Goal: Task Accomplishment & Management: Manage account settings

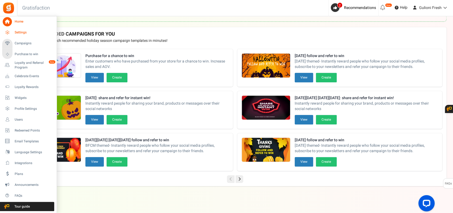
click at [11, 30] on link "Settings" at bounding box center [28, 32] width 52 height 9
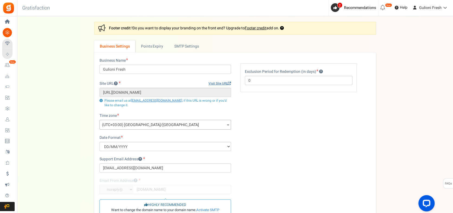
click at [214, 82] on link "Visit Site URL" at bounding box center [219, 83] width 23 height 5
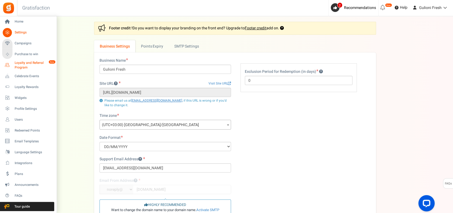
click at [17, 65] on span "Loyalty and Referral Program" at bounding box center [35, 64] width 40 height 9
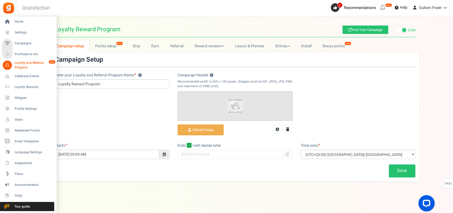
click at [30, 63] on span "Loyalty and Referral Program" at bounding box center [35, 64] width 40 height 9
click at [24, 45] on span "Campaigns" at bounding box center [34, 43] width 38 height 5
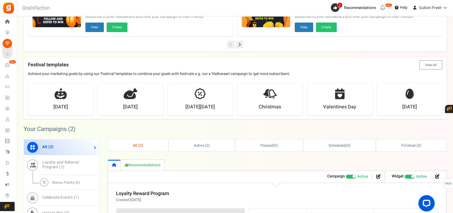
scroll to position [289, 0]
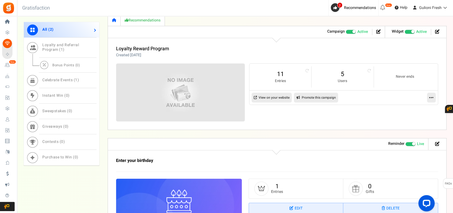
click at [320, 95] on link "Promote this campaign" at bounding box center [316, 97] width 44 height 10
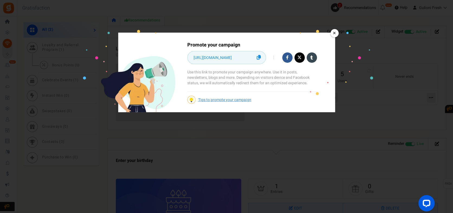
click at [336, 31] on link "×" at bounding box center [334, 33] width 8 height 8
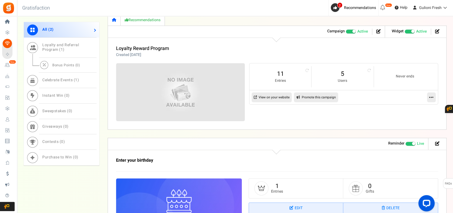
scroll to position [237, 0]
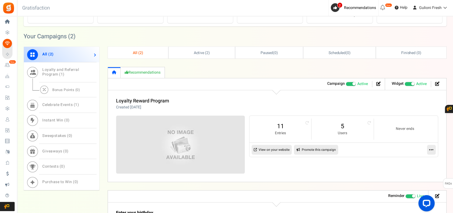
click at [281, 151] on link "View on your website" at bounding box center [272, 150] width 40 height 10
click at [0, 0] on span "Users" at bounding box center [0, 0] width 0 height 0
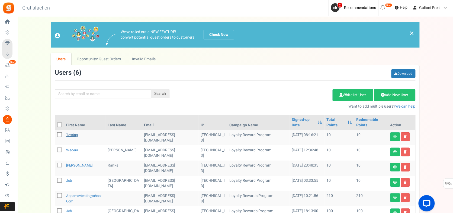
click at [73, 136] on link "testing" at bounding box center [72, 134] width 12 height 5
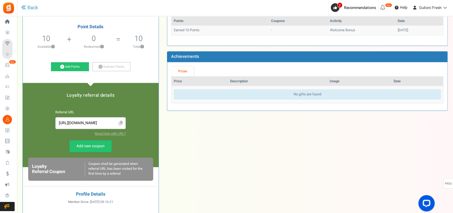
scroll to position [72, 0]
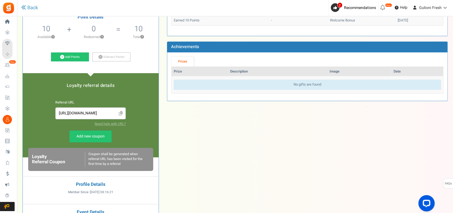
click at [121, 112] on icon at bounding box center [121, 113] width 4 height 5
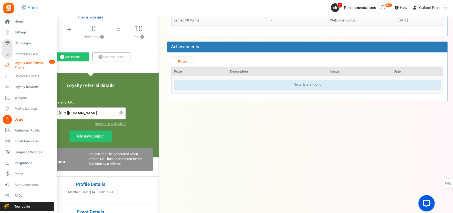
click at [29, 66] on span "Loyalty and Referral Program" at bounding box center [35, 64] width 40 height 9
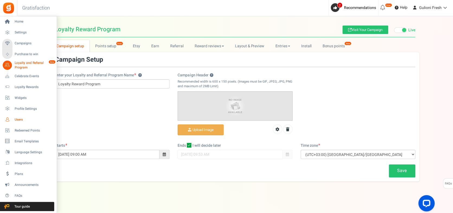
click at [23, 117] on span "Users" at bounding box center [34, 119] width 38 height 5
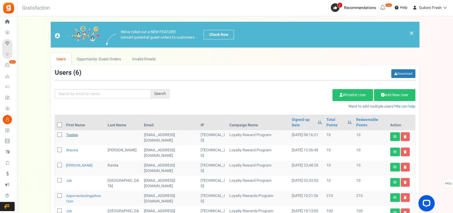
click at [76, 136] on link "testing" at bounding box center [72, 134] width 12 height 5
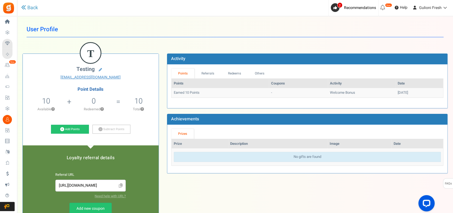
click at [120, 185] on icon at bounding box center [121, 185] width 4 height 5
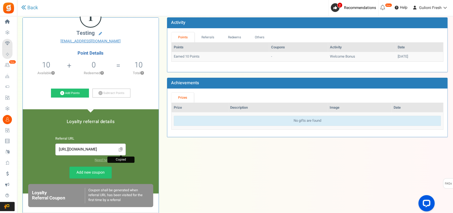
scroll to position [72, 0]
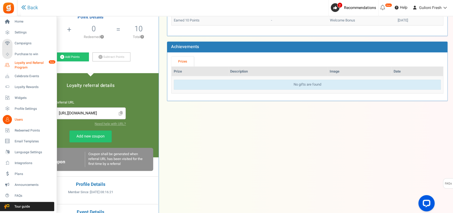
click at [10, 63] on icon at bounding box center [7, 64] width 9 height 9
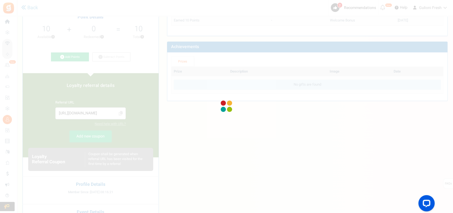
select select "days"
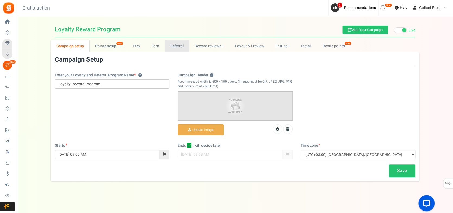
click at [178, 47] on link "Referral" at bounding box center [177, 46] width 24 height 12
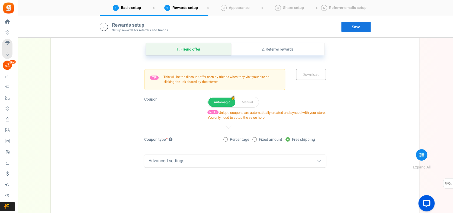
scroll to position [256, 0]
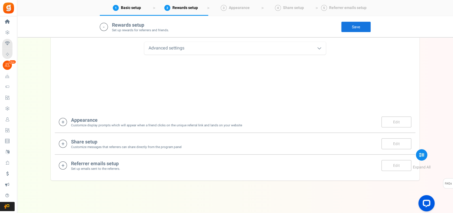
click at [217, 155] on div "Referrer emails setup Set up emails sent to the referrers. Edit Save Save There…" at bounding box center [235, 165] width 361 height 22
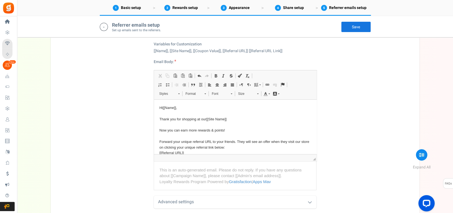
scroll to position [517, 0]
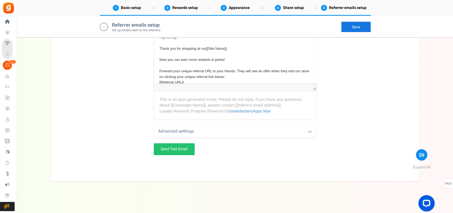
click at [215, 129] on div "Advanced settings" at bounding box center [235, 131] width 163 height 13
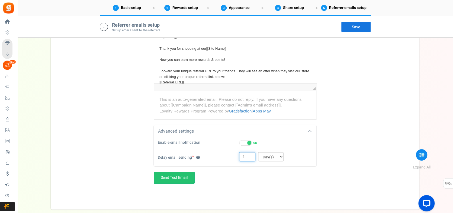
click at [252, 155] on input "1" at bounding box center [247, 156] width 16 height 9
type input "0"
click at [355, 26] on link "Save" at bounding box center [356, 26] width 30 height 11
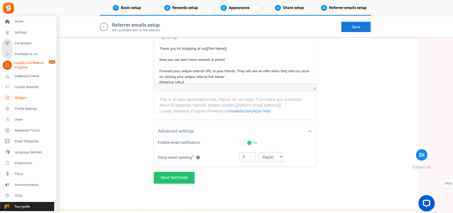
click at [23, 95] on span "Widgets" at bounding box center [34, 97] width 38 height 5
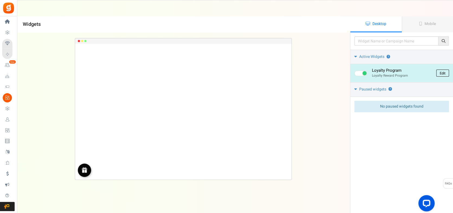
click at [443, 74] on link "Edit" at bounding box center [442, 72] width 13 height 7
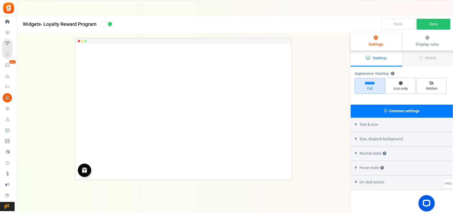
select select "left-bottom-bar"
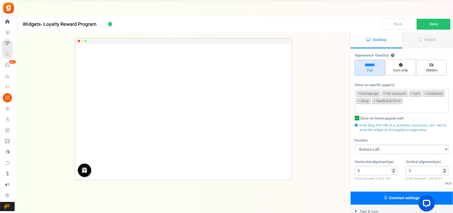
radio input "true"
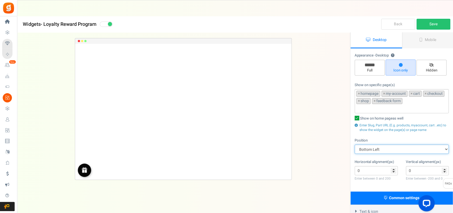
click at [384, 149] on select "Mid Right Mid Left Top Bar Top Left Top Right Top Center Bottom Bar Bottom Left…" at bounding box center [402, 148] width 94 height 9
click at [355, 144] on select "Mid Right Mid Left Top Bar Top Left Top Right Top Center Bottom Bar Bottom Left…" at bounding box center [402, 148] width 94 height 9
click at [386, 146] on select "Mid Right Mid Left Top Bar Top Left Top Right Top Center Bottom Bar Bottom Left…" at bounding box center [402, 148] width 94 height 9
click at [355, 144] on select "Mid Right Mid Left Top Bar Top Left Top Right Top Center Bottom Bar Bottom Left…" at bounding box center [402, 148] width 94 height 9
click at [380, 146] on select "Mid Right Mid Left Top Bar Top Left Top Right Top Center Bottom Bar Bottom Left…" at bounding box center [402, 148] width 94 height 9
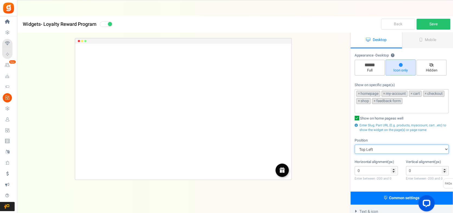
click at [355, 144] on select "Mid Right Mid Left Top Bar Top Left Top Right Top Center Bottom Bar Bottom Left…" at bounding box center [402, 148] width 94 height 9
click at [380, 150] on select "Mid Right Mid Left Top Bar Top Left Top Right Top Center Bottom Bar Bottom Left…" at bounding box center [402, 148] width 94 height 9
select select "side-drawer"
click at [355, 144] on select "Mid Right Mid Left Top Bar Top Left Top Right Top Center Bottom Bar Bottom Left…" at bounding box center [402, 148] width 94 height 9
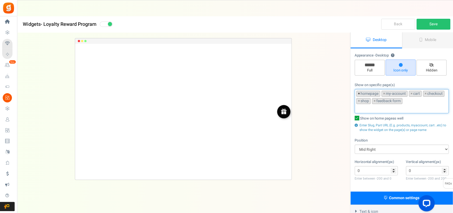
click at [358, 94] on span "×" at bounding box center [359, 93] width 2 height 5
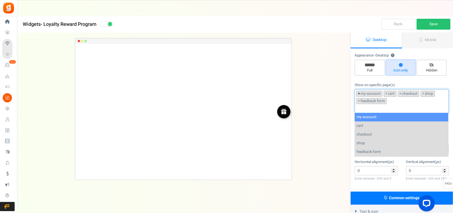
click at [358, 94] on span "×" at bounding box center [359, 93] width 2 height 5
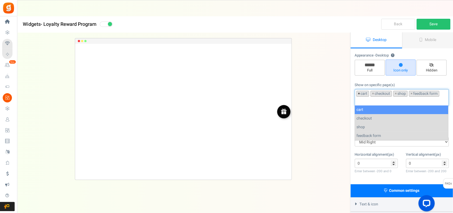
click at [358, 94] on span "×" at bounding box center [359, 93] width 2 height 5
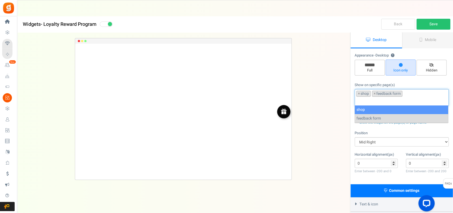
click at [358, 94] on span "×" at bounding box center [359, 93] width 2 height 5
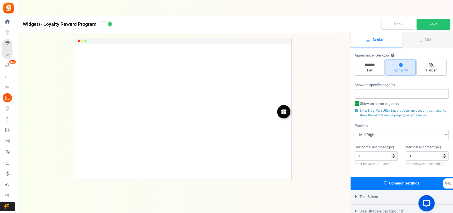
click at [331, 97] on div "Loyalty Program Loading.. × To configure LightBox layout please Click here" at bounding box center [183, 112] width 350 height 158
click at [358, 102] on icon at bounding box center [357, 103] width 5 height 5
click at [353, 102] on input "Show on home page only" at bounding box center [351, 104] width 4 height 4
checkbox input "false"
click at [434, 22] on link "Save" at bounding box center [433, 24] width 34 height 11
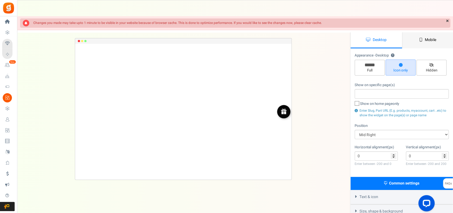
click at [436, 38] on span "Mobile" at bounding box center [430, 40] width 11 height 6
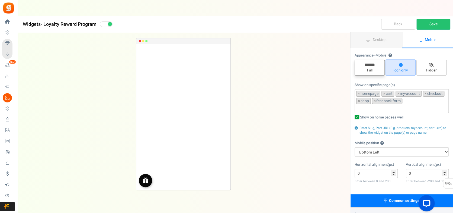
click at [371, 70] on span "Full" at bounding box center [369, 70] width 25 height 5
click at [371, 64] on input "Full" at bounding box center [372, 63] width 4 height 4
radio input "true"
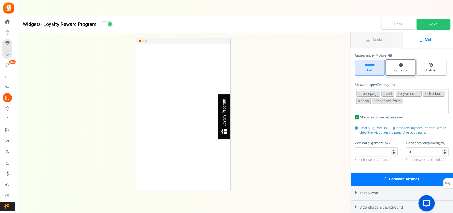
click at [404, 70] on span "Icon only" at bounding box center [400, 70] width 25 height 5
click at [404, 64] on input "Icon only" at bounding box center [403, 62] width 4 height 4
radio input "true"
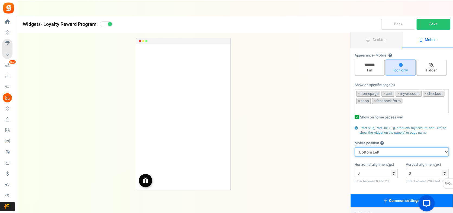
click at [385, 150] on select "Top Right Top Left Top Center Bottom Right Bottom Left Bottom Center" at bounding box center [402, 151] width 94 height 9
click at [298, 146] on div "Loyalty Program Loading.. × To configure LightBox layout please Click here" at bounding box center [183, 114] width 350 height 163
click at [359, 91] on span "×" at bounding box center [359, 93] width 2 height 5
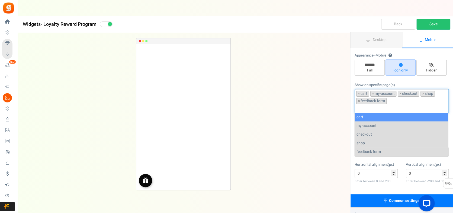
click at [359, 91] on span "×" at bounding box center [359, 93] width 2 height 5
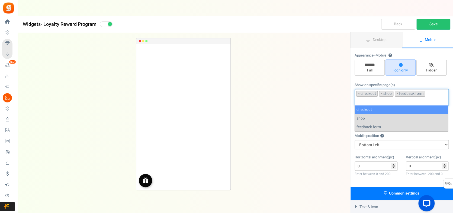
click at [359, 91] on span "×" at bounding box center [359, 93] width 2 height 5
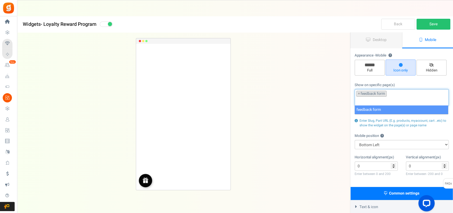
click at [359, 91] on span "×" at bounding box center [359, 93] width 2 height 5
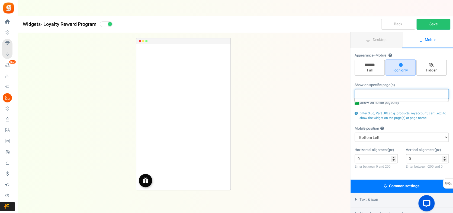
click at [356, 104] on icon at bounding box center [357, 102] width 5 height 5
click at [353, 104] on input "Show on home page only" at bounding box center [351, 103] width 4 height 4
checkbox input "false"
click at [373, 137] on select "Top Right Top Left Top Center Bottom Right Bottom Left Bottom Center" at bounding box center [402, 136] width 94 height 9
select select "right"
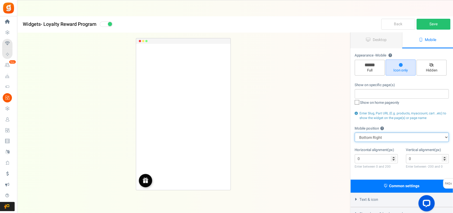
click at [355, 132] on select "Top Right Top Left Top Center Bottom Right Bottom Left Bottom Center" at bounding box center [402, 136] width 94 height 9
click at [313, 141] on div "Loyalty Program Loading.. × To configure LightBox layout please Click here" at bounding box center [183, 114] width 350 height 163
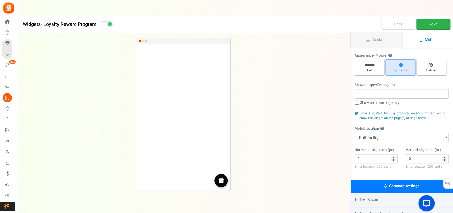
click at [439, 26] on link "Save" at bounding box center [433, 24] width 34 height 11
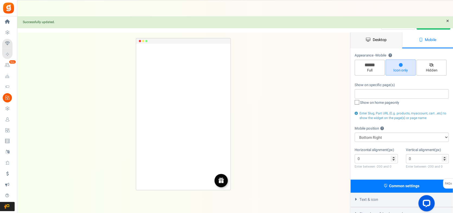
click at [387, 41] on link "Desktop" at bounding box center [377, 40] width 52 height 16
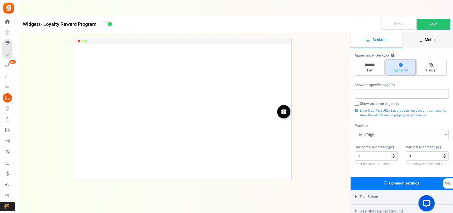
click at [426, 40] on span "Mobile" at bounding box center [430, 40] width 11 height 6
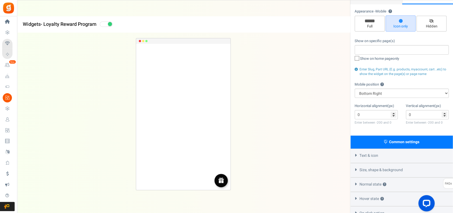
scroll to position [6, 0]
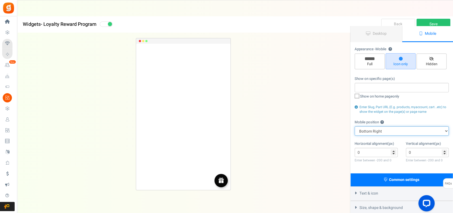
click at [370, 128] on select "Top Right Top Left Top Center Bottom Right Bottom Left Bottom Center" at bounding box center [402, 130] width 94 height 9
click at [376, 131] on select "Top Right Top Left Top Center Bottom Right Bottom Left Bottom Center" at bounding box center [402, 130] width 94 height 9
click at [369, 133] on select "Top Right Top Left Top Center Bottom Right Bottom Left Bottom Center" at bounding box center [402, 130] width 94 height 9
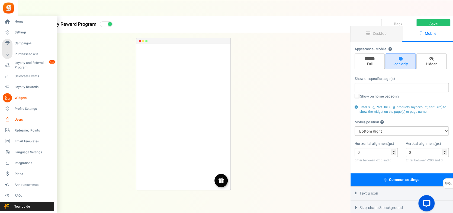
click at [16, 117] on span "Users" at bounding box center [34, 119] width 38 height 5
click at [9, 117] on icon at bounding box center [7, 119] width 9 height 9
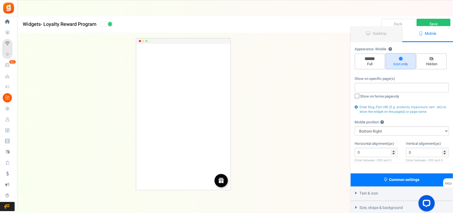
click at [388, 22] on link "Back" at bounding box center [398, 24] width 34 height 11
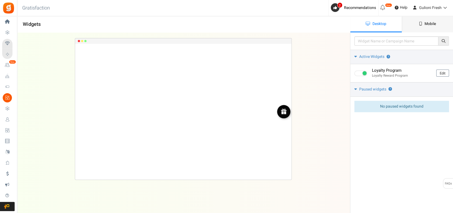
click at [435, 24] on span "Mobile" at bounding box center [430, 24] width 11 height 6
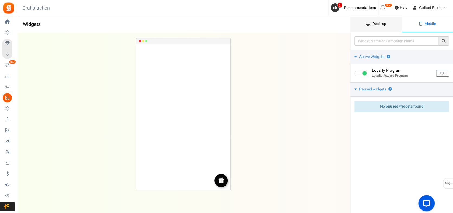
click at [377, 27] on link "Desktop" at bounding box center [376, 24] width 52 height 16
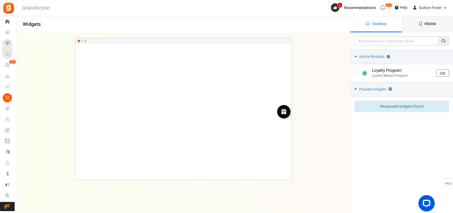
click at [434, 25] on span "Mobile" at bounding box center [430, 24] width 11 height 6
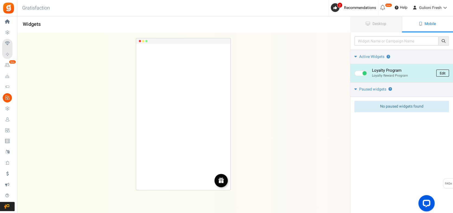
click at [441, 73] on link "Edit" at bounding box center [442, 72] width 13 height 7
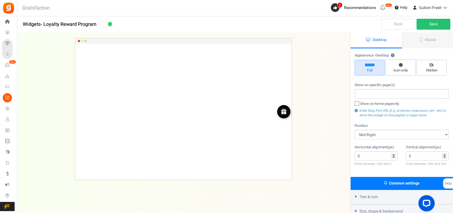
radio input "true"
select select "right"
click at [430, 43] on link "Mobile" at bounding box center [428, 40] width 52 height 16
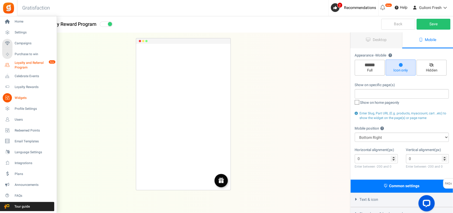
click at [32, 64] on span "Loyalty and Referral Program" at bounding box center [35, 64] width 40 height 9
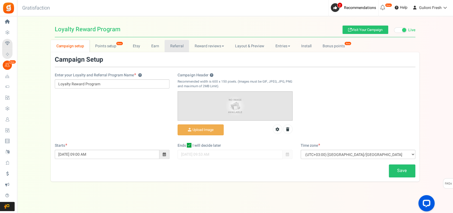
click at [178, 49] on link "Referral" at bounding box center [177, 46] width 24 height 12
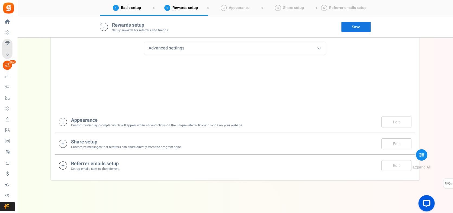
click at [175, 165] on div "Referrer emails setup Set up emails sent to the referrers. Edit Save Save" at bounding box center [235, 165] width 352 height 11
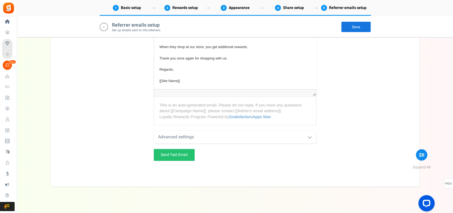
scroll to position [517, 0]
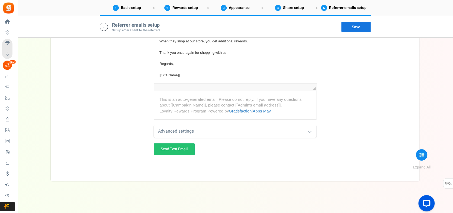
click at [206, 132] on div "Advanced settings" at bounding box center [235, 131] width 163 height 13
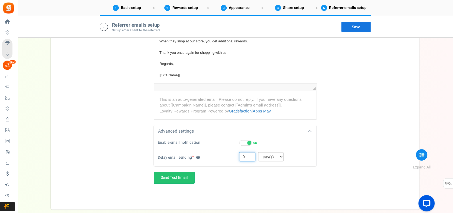
click at [253, 155] on input "0" at bounding box center [247, 156] width 16 height 9
type input "1"
click at [358, 27] on link "Save" at bounding box center [356, 26] width 30 height 11
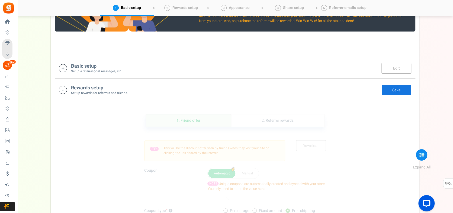
scroll to position [145, 0]
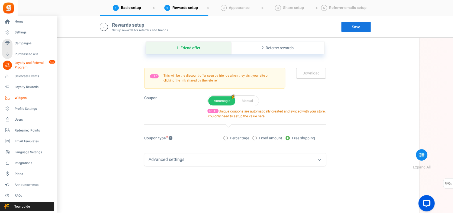
click at [24, 98] on span "Widgets" at bounding box center [34, 97] width 38 height 5
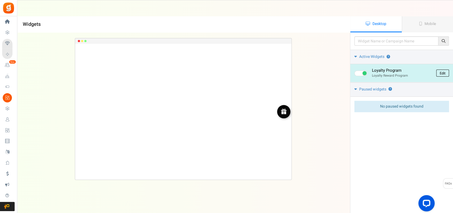
click at [444, 74] on link "Edit" at bounding box center [442, 72] width 13 height 7
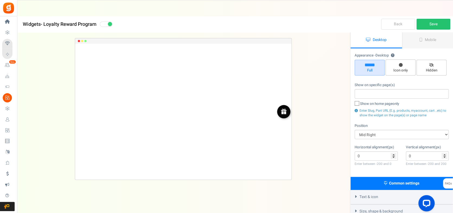
radio input "true"
select select "right"
click at [433, 42] on span "Mobile" at bounding box center [430, 40] width 11 height 6
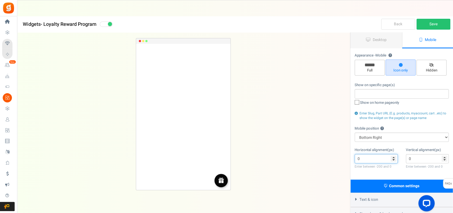
click at [393, 156] on input "0" at bounding box center [376, 158] width 43 height 9
click at [394, 161] on input "0" at bounding box center [376, 158] width 43 height 9
click at [393, 160] on input "-14" at bounding box center [376, 158] width 43 height 9
type input "0"
click at [393, 156] on input "0" at bounding box center [376, 158] width 43 height 9
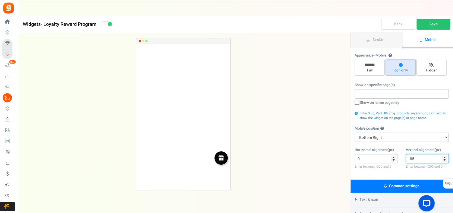
click at [445, 158] on input "-85" at bounding box center [427, 158] width 43 height 9
click at [445, 158] on input "-86" at bounding box center [427, 158] width 43 height 9
click at [445, 158] on input "-87" at bounding box center [427, 158] width 43 height 9
click at [445, 158] on input "-88" at bounding box center [427, 158] width 43 height 9
type input "-89"
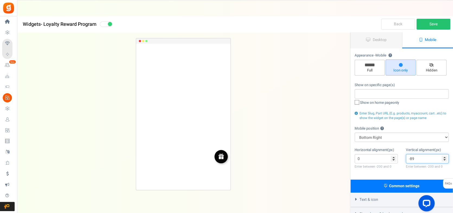
click at [445, 158] on input "-89" at bounding box center [427, 158] width 43 height 9
click at [437, 25] on link "Save" at bounding box center [433, 24] width 34 height 11
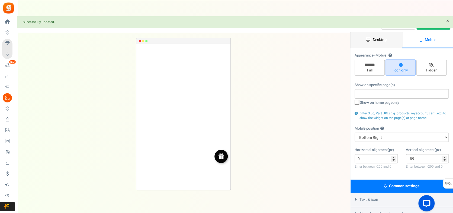
click at [388, 35] on link "Desktop" at bounding box center [377, 40] width 52 height 16
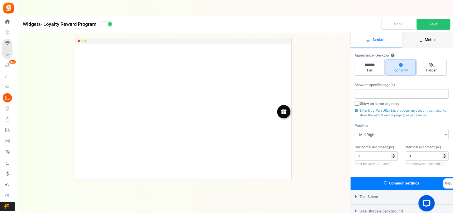
click at [415, 40] on link "Mobile" at bounding box center [428, 40] width 52 height 16
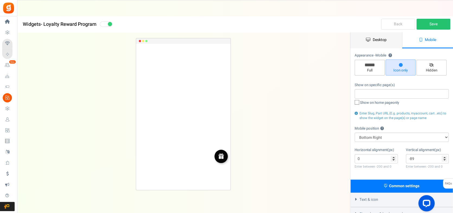
click at [385, 42] on span "Desktop" at bounding box center [380, 40] width 14 height 6
